Goal: Task Accomplishment & Management: Complete application form

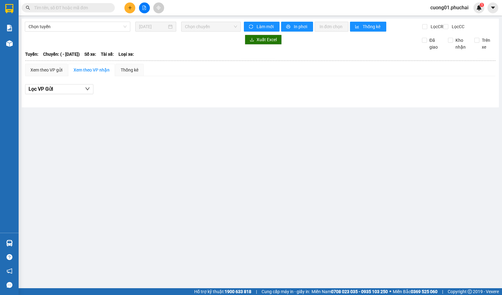
type input "[DATE]"
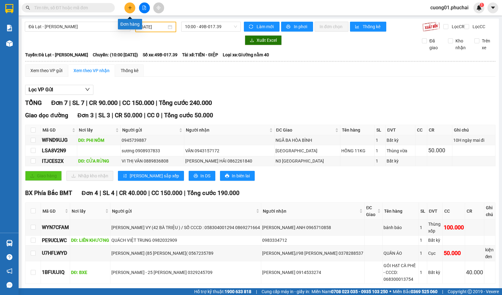
click at [128, 10] on icon "plus" at bounding box center [130, 8] width 4 height 4
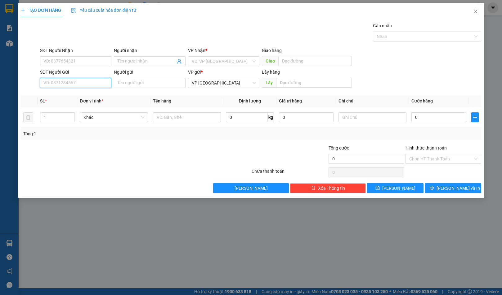
click at [77, 84] on input "SĐT Người Gửi" at bounding box center [75, 83] width 71 height 10
type input "0911123252"
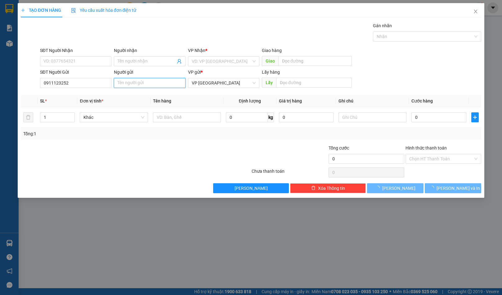
click at [128, 82] on input "Người gửi" at bounding box center [149, 83] width 71 height 10
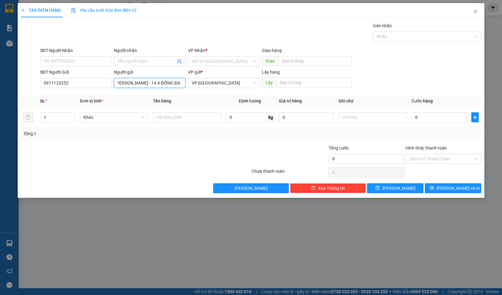
scroll to position [0, 6]
type input "[PERSON_NAME] - 14 A ĐỐNG ĐA"
click at [321, 84] on input "text" at bounding box center [314, 83] width 76 height 10
type input "BXE"
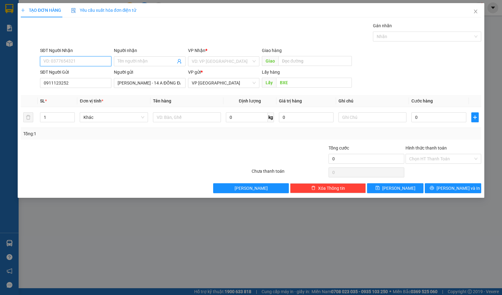
click at [99, 62] on input "SĐT Người Nhận" at bounding box center [75, 61] width 71 height 10
type input "0945517887"
click at [140, 61] on input "Người nhận" at bounding box center [146, 61] width 58 height 7
click at [230, 61] on input "search" at bounding box center [222, 61] width 60 height 9
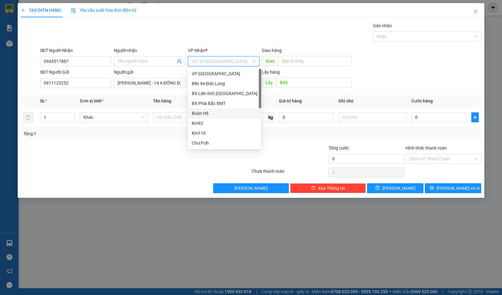
click at [222, 108] on div "Buôn Hồ" at bounding box center [224, 113] width 73 height 10
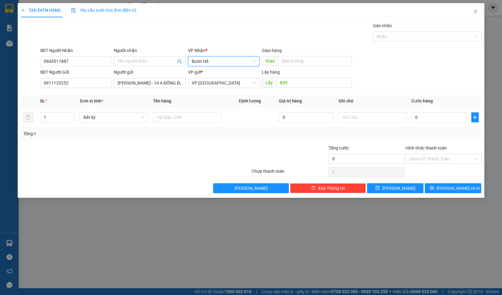
click at [216, 68] on div "VP Nhận * Buôn Hồ Buôn Hồ" at bounding box center [223, 58] width 71 height 22
drag, startPoint x: 219, startPoint y: 60, endPoint x: 215, endPoint y: 84, distance: 24.4
click at [219, 62] on span "Buôn Hồ" at bounding box center [224, 61] width 64 height 9
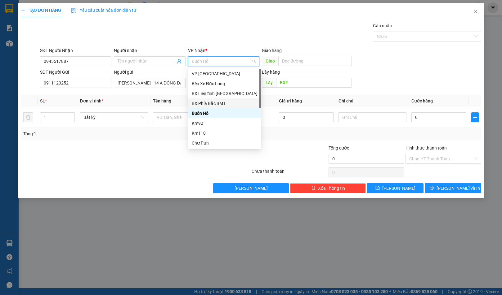
click at [215, 105] on div "BX Phía Bắc BMT" at bounding box center [225, 103] width 66 height 7
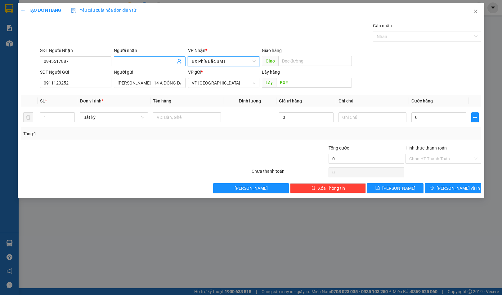
click at [159, 60] on input "Người nhận" at bounding box center [146, 61] width 58 height 7
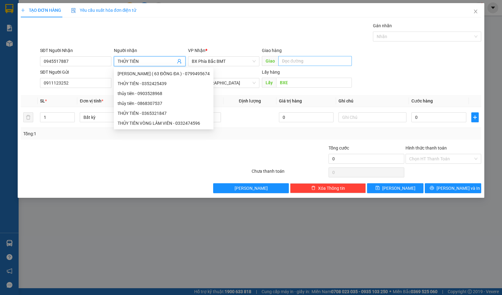
type input "THỦY TIÊN"
click at [295, 62] on input "text" at bounding box center [314, 61] width 73 height 10
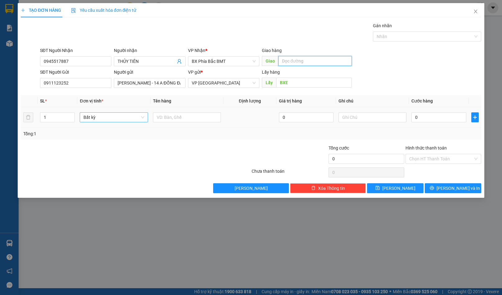
click at [123, 121] on span "Bất kỳ" at bounding box center [113, 117] width 60 height 9
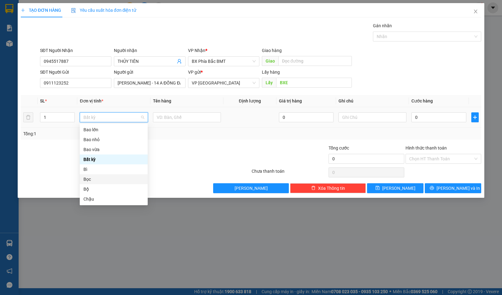
scroll to position [124, 0]
click at [104, 167] on div "Thùng vừa" at bounding box center [113, 164] width 60 height 7
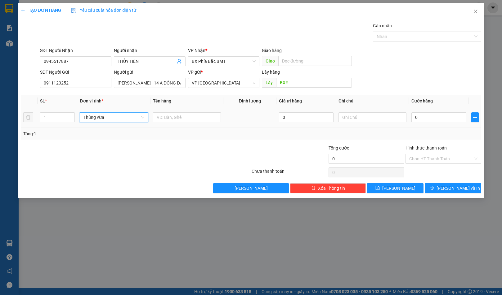
click at [184, 124] on td at bounding box center [186, 117] width 73 height 21
click at [184, 117] on input "text" at bounding box center [187, 118] width 68 height 10
click at [429, 117] on input "0" at bounding box center [438, 118] width 55 height 10
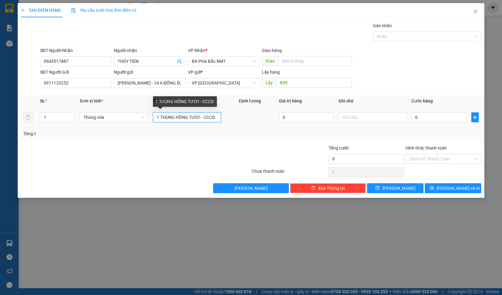
click at [217, 119] on input "1 THÙNG HỒNG TƯƠI - CCCD:" at bounding box center [187, 118] width 68 height 10
type input "1 THÙNG HỒNG TƯƠI - CCCD: 068093005564"
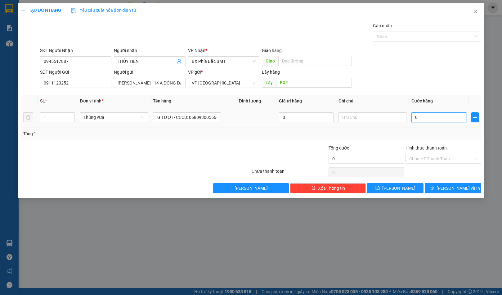
click at [423, 117] on input "0" at bounding box center [438, 118] width 55 height 10
type input "6"
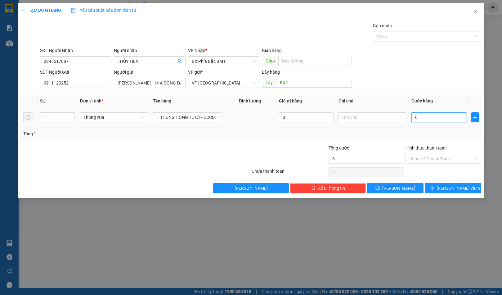
type input "60"
type input "600"
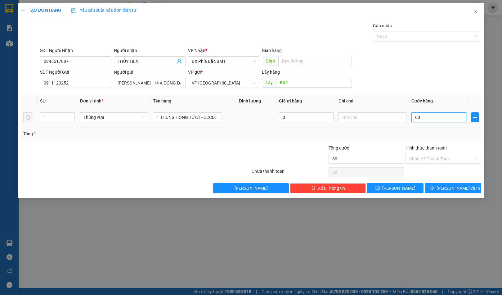
type input "600"
type input "6.000"
type input "60.000"
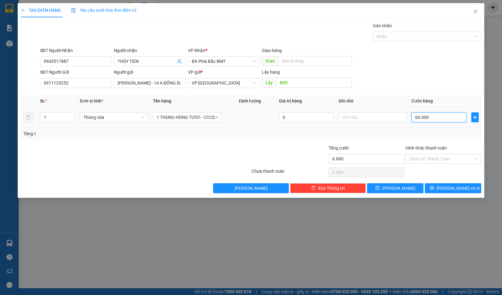
type input "60.000"
click at [437, 161] on input "Hình thức thanh toán" at bounding box center [441, 158] width 64 height 9
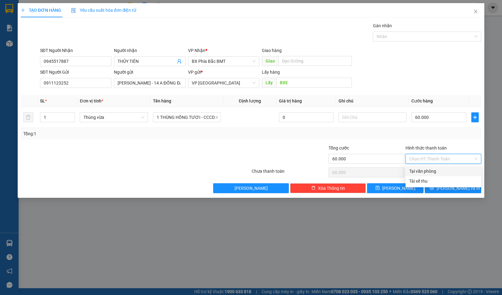
click at [439, 172] on div "Tại văn phòng" at bounding box center [443, 171] width 68 height 7
type input "0"
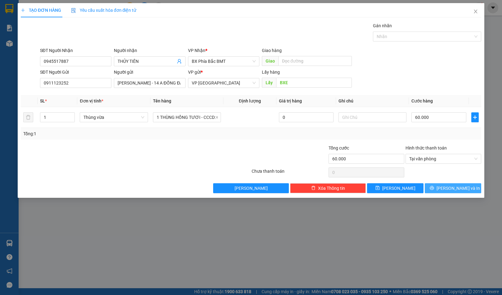
click at [452, 187] on span "[PERSON_NAME] và In" at bounding box center [457, 188] width 43 height 7
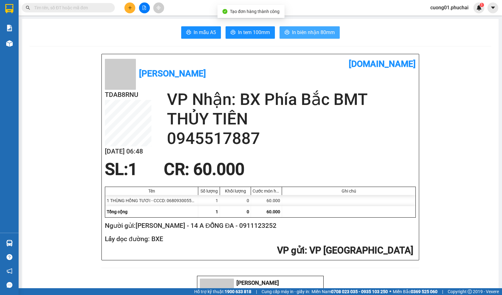
click at [309, 30] on span "In biên nhận 80mm" at bounding box center [313, 33] width 43 height 8
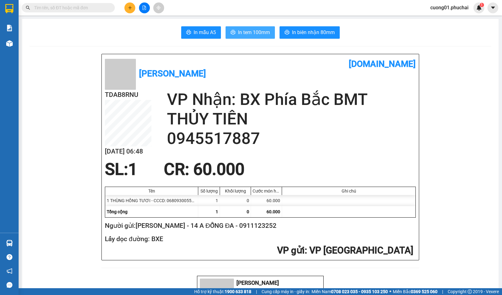
click at [256, 35] on span "In tem 100mm" at bounding box center [254, 33] width 32 height 8
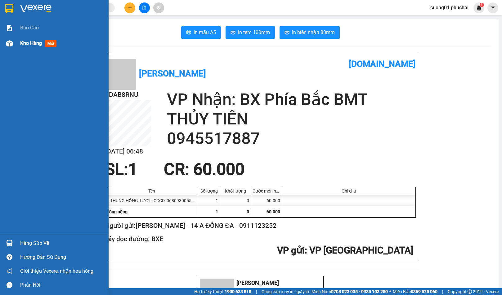
click at [35, 43] on span "Kho hàng" at bounding box center [31, 43] width 22 height 6
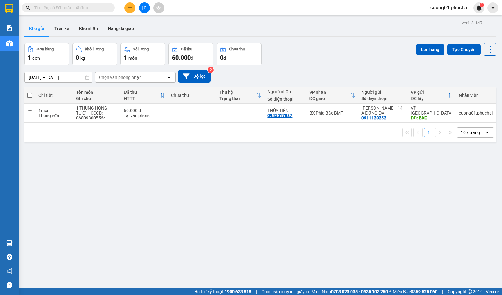
click at [252, 24] on div "Kho gửi Trên xe Kho nhận Hàng đã giao" at bounding box center [260, 29] width 472 height 16
